Goal: Task Accomplishment & Management: Manage account settings

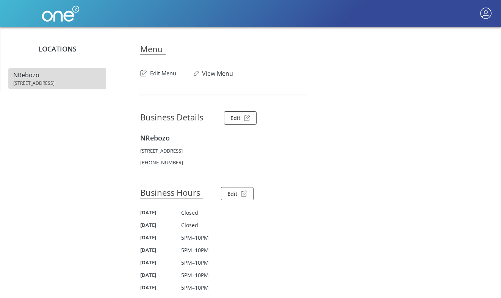
click at [158, 76] on button "Edit Menu" at bounding box center [158, 71] width 36 height 12
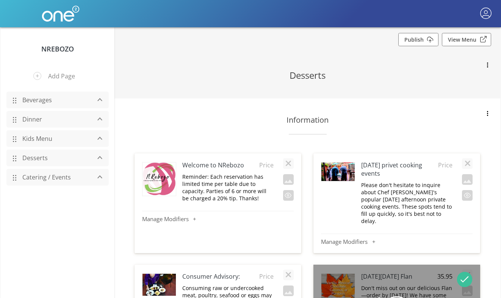
click at [29, 119] on link "Dinner" at bounding box center [55, 119] width 72 height 14
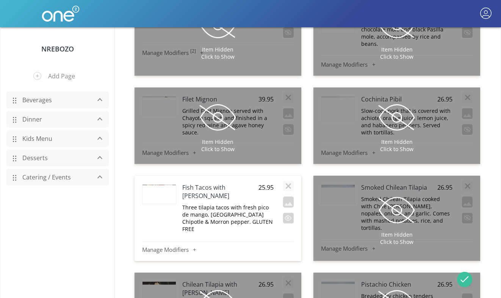
scroll to position [4212, 0]
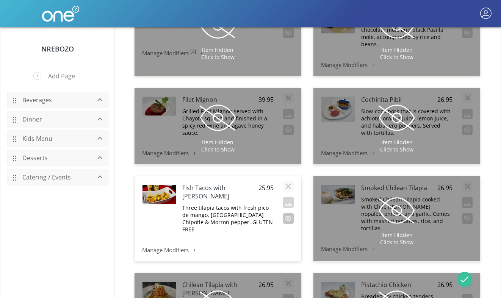
click at [285, 213] on button "button" at bounding box center [288, 218] width 11 height 11
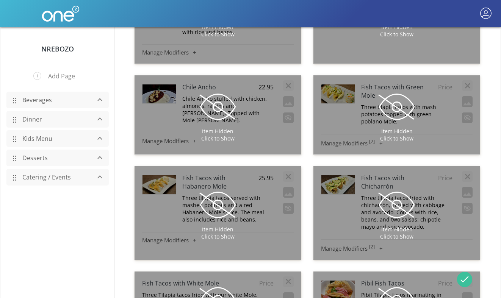
scroll to position [2829, 0]
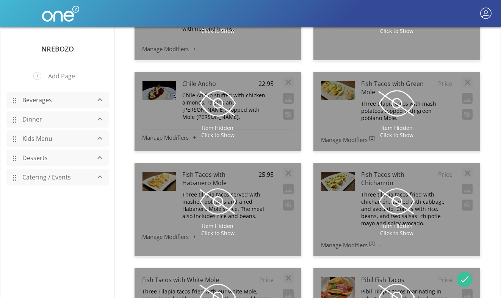
click at [398, 278] on span at bounding box center [396, 297] width 38 height 38
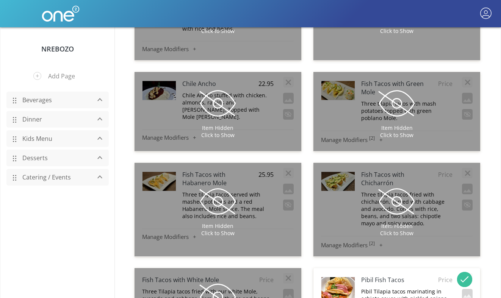
click at [380, 272] on div "Pibil Fish Tacos Price Pibil Tilapia tacos marinating in achiote sauce with pic…" at bounding box center [396, 294] width 151 height 44
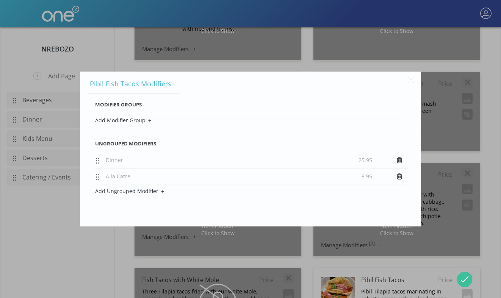
click at [398, 162] on icon at bounding box center [398, 160] width 5 height 6
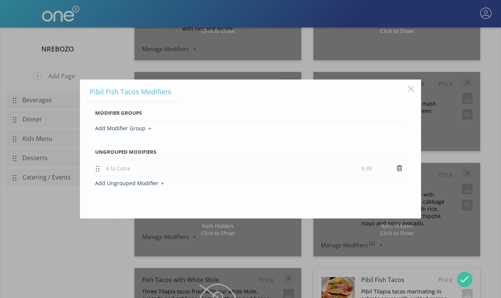
click at [399, 170] on icon at bounding box center [398, 168] width 5 height 6
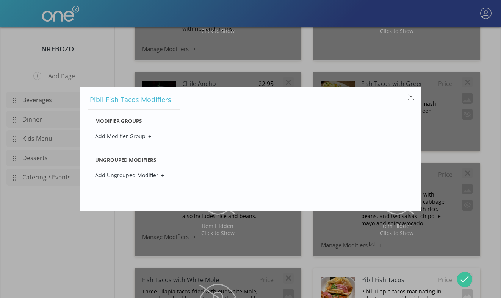
click at [410, 95] on button "button" at bounding box center [411, 96] width 14 height 14
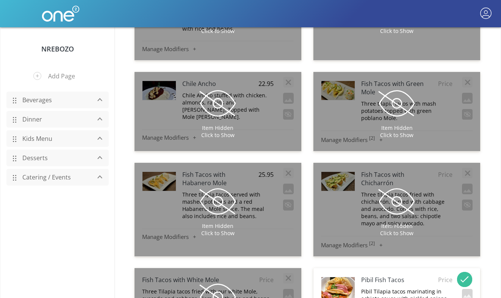
click at [443, 276] on span "Price" at bounding box center [443, 280] width 18 height 8
type input "25.95"
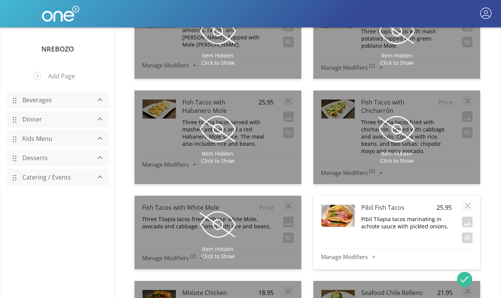
scroll to position [2890, 0]
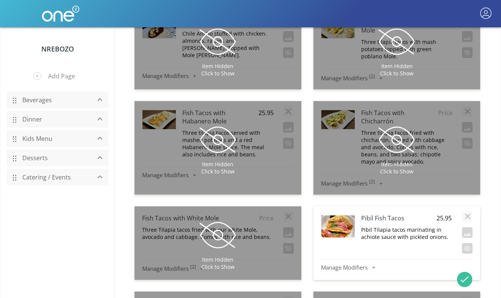
click at [388, 214] on h4 "Pibil Fish Tacos" at bounding box center [397, 218] width 73 height 8
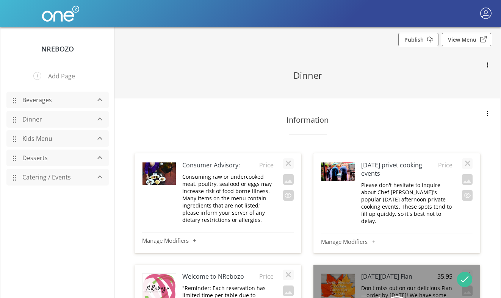
scroll to position [0, 0]
click at [415, 40] on link "Publish" at bounding box center [418, 39] width 40 height 13
click at [467, 42] on link "View Menu" at bounding box center [465, 39] width 49 height 13
